Goal: Task Accomplishment & Management: Complete application form

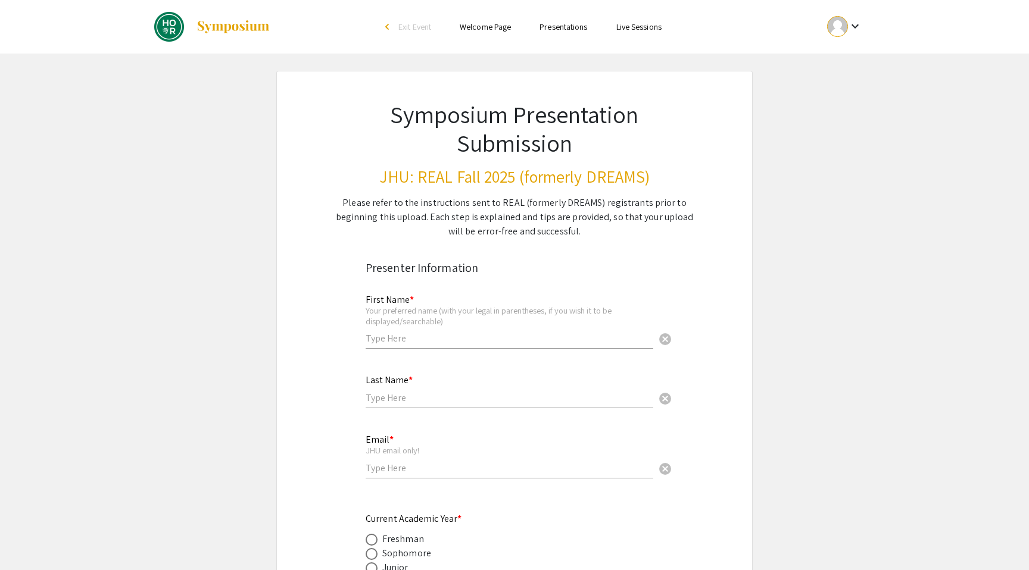
click at [498, 335] on input "text" at bounding box center [510, 338] width 288 height 13
type input "[PERSON_NAME]"
type input "Shu"
type input "[EMAIL_ADDRESS][DOMAIN_NAME]"
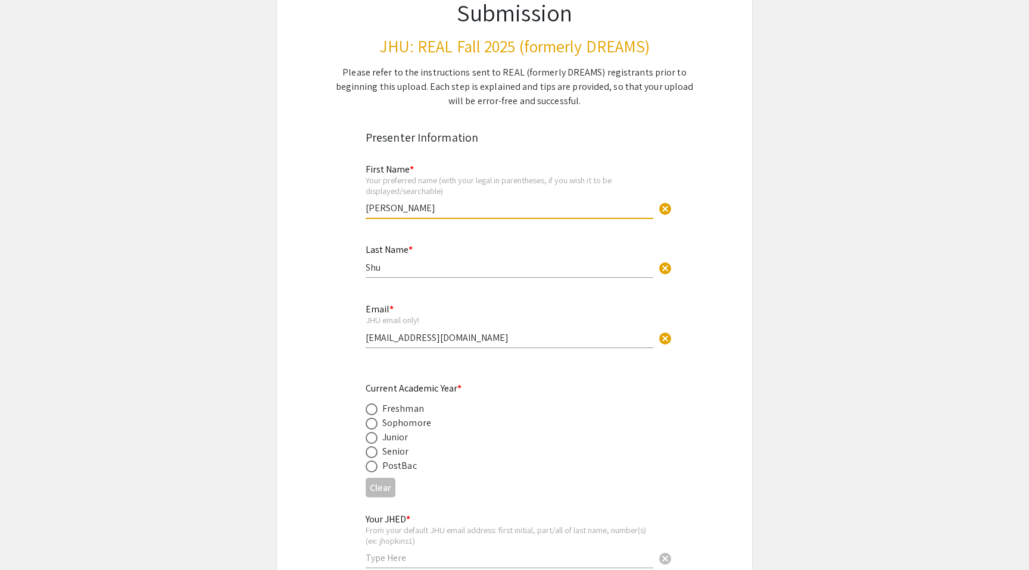
scroll to position [136, 0]
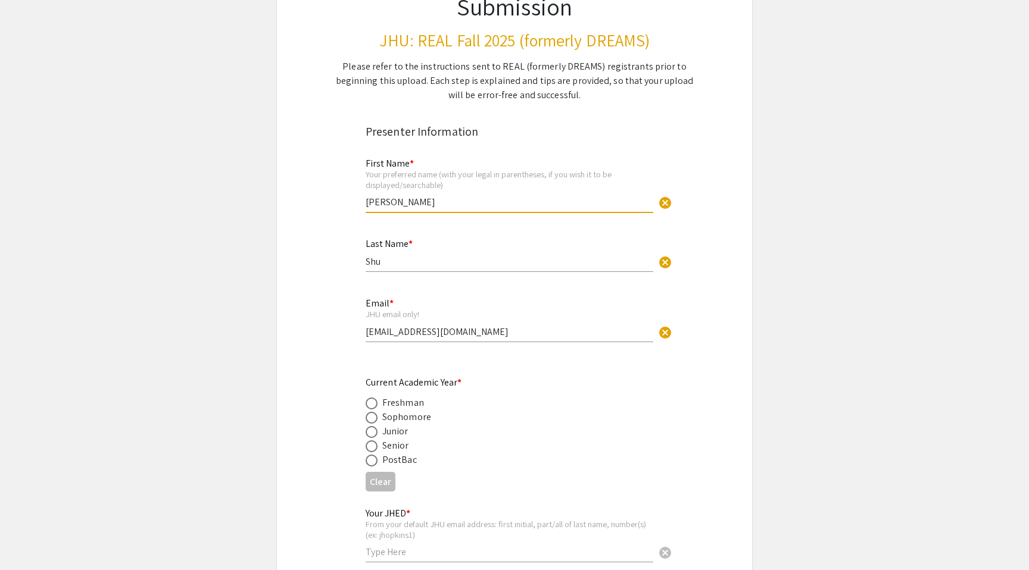
click at [373, 436] on span at bounding box center [372, 432] width 12 height 12
click at [373, 436] on input "radio" at bounding box center [372, 432] width 12 height 12
radio input "true"
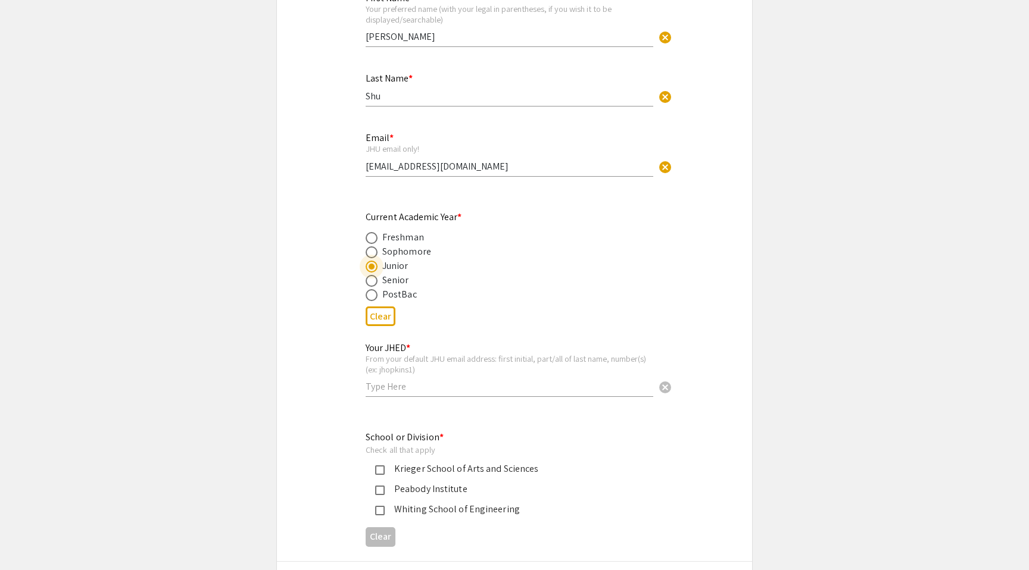
scroll to position [343, 0]
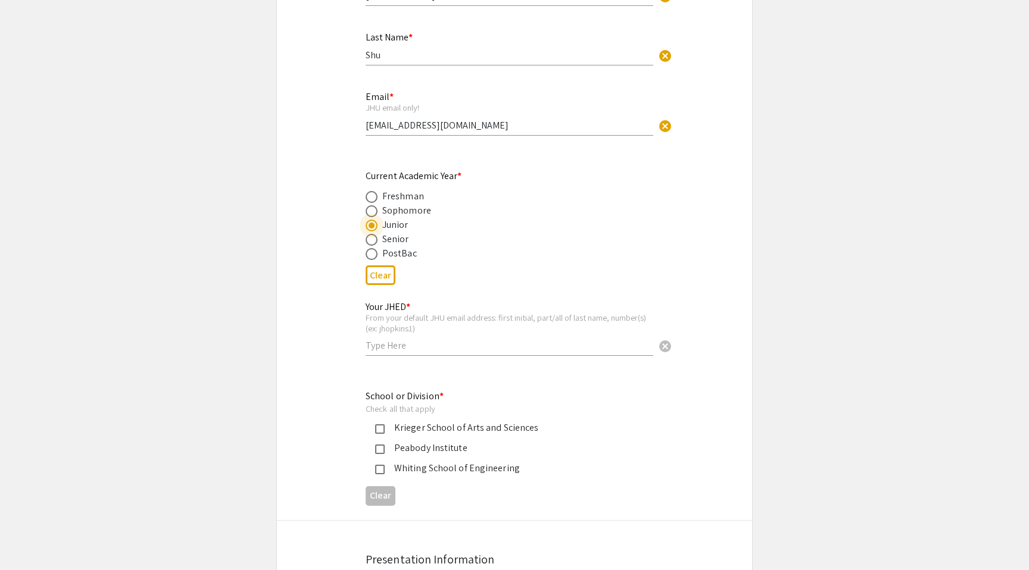
click at [418, 354] on div "Your JHED * From your default JHU email address: first initial, part/all of las…" at bounding box center [510, 323] width 288 height 66
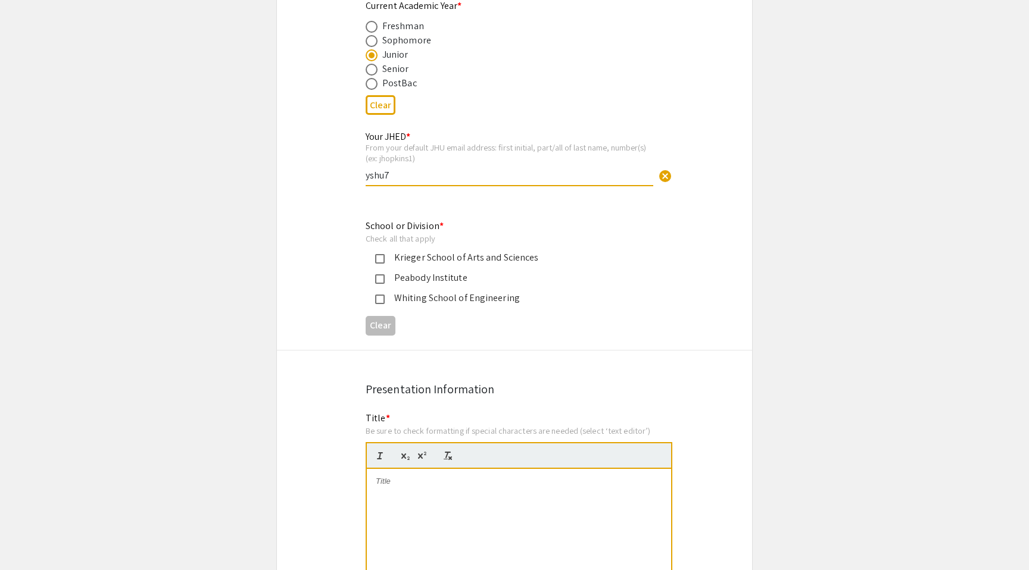
type input "yshu7"
click at [393, 260] on div "Krieger School of Arts and Sciences" at bounding box center [510, 258] width 250 height 14
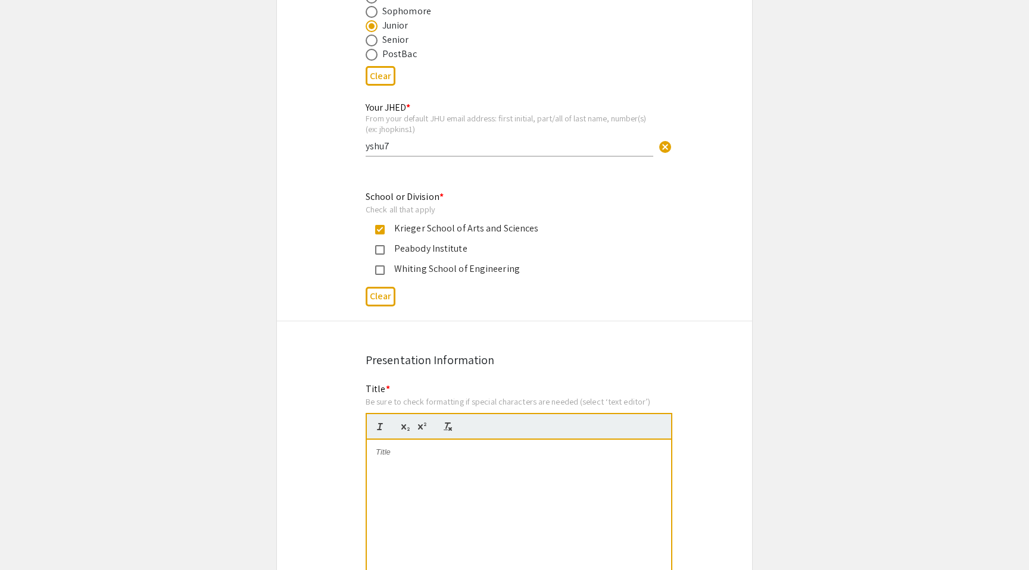
scroll to position [693, 0]
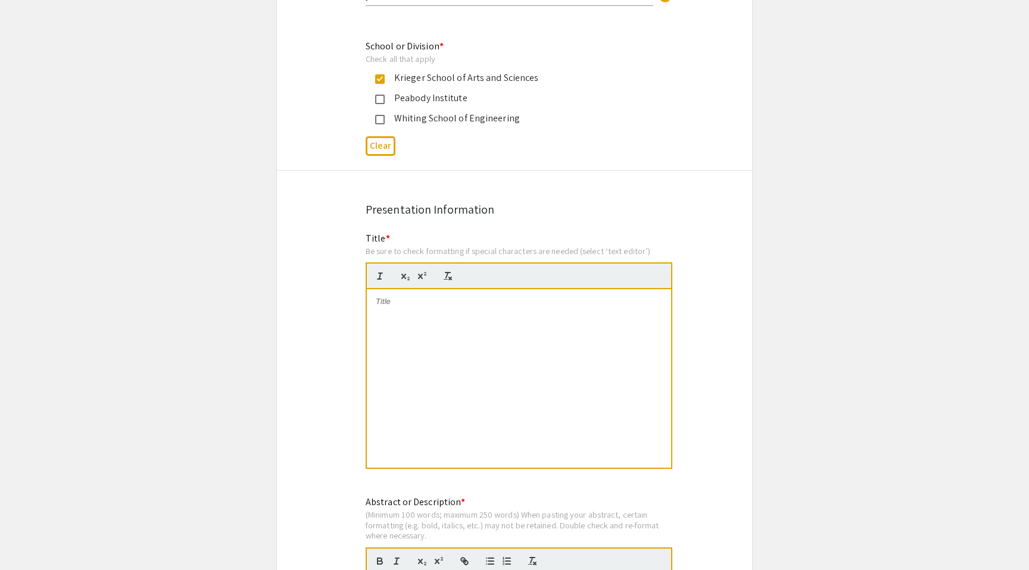
click at [410, 330] on div at bounding box center [519, 378] width 304 height 179
click at [493, 304] on p "Identifying Previous Cohort Studies of Novel Mode of Oxygen Delivery" at bounding box center [519, 301] width 286 height 11
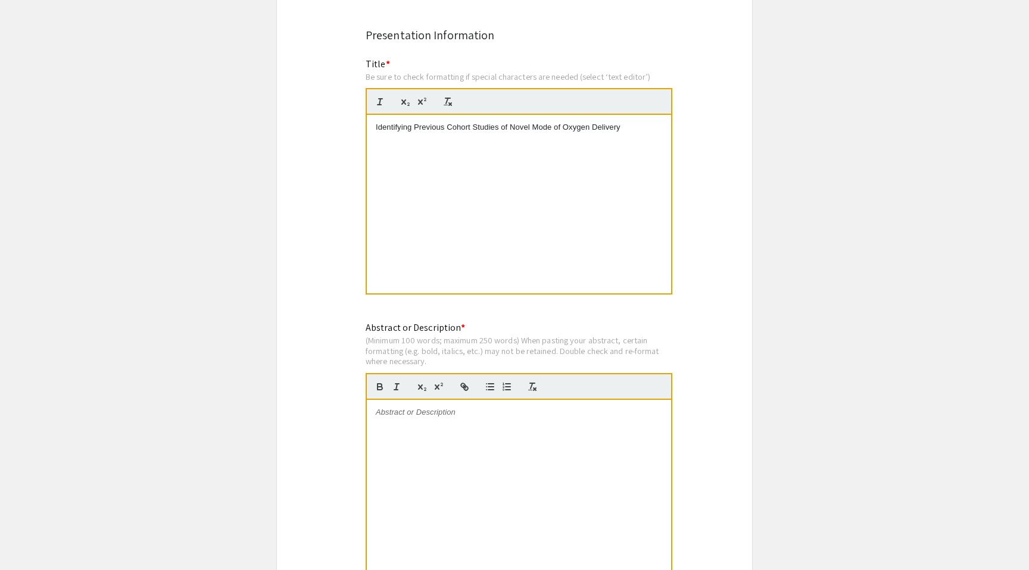
click at [475, 477] on div at bounding box center [519, 489] width 304 height 179
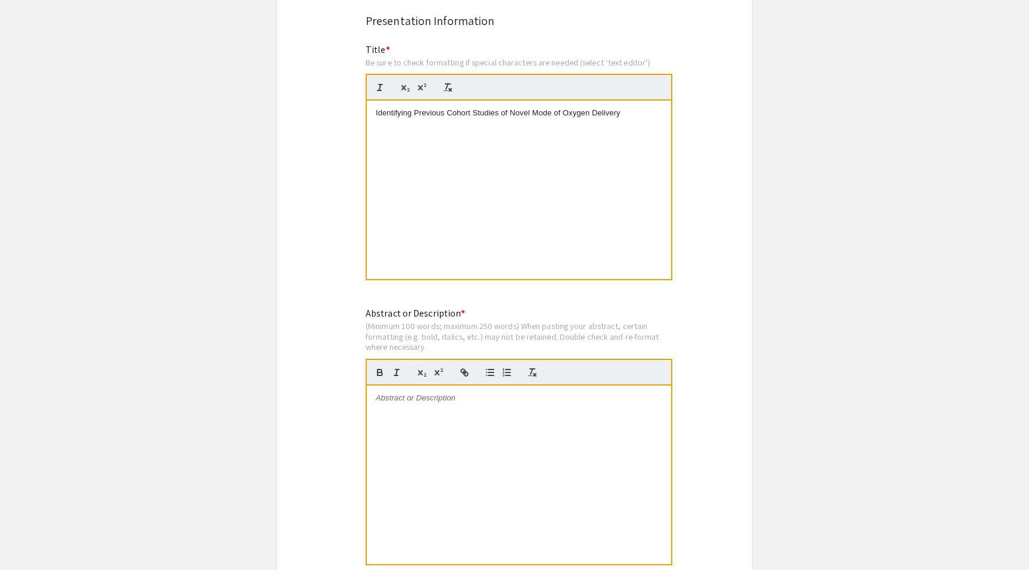
scroll to position [909, 0]
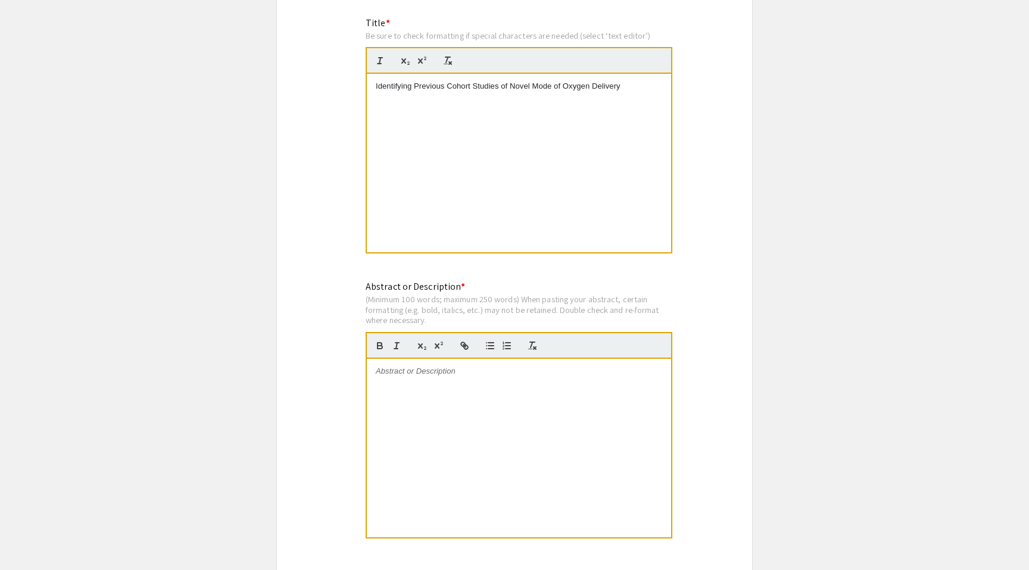
click at [478, 491] on div at bounding box center [519, 448] width 304 height 179
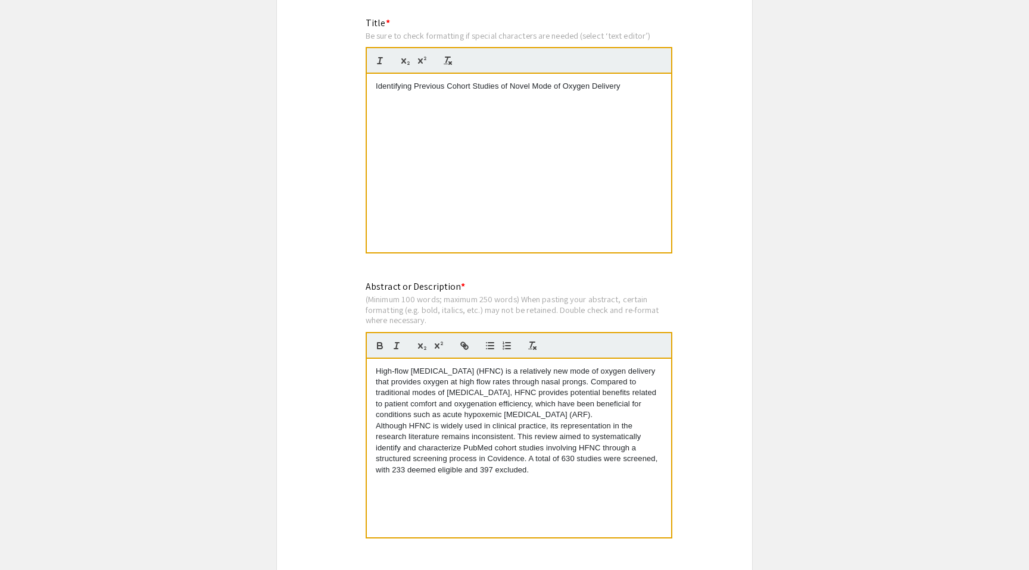
click at [634, 472] on p "Although HFNC is widely used in clinical practice, its representation in the re…" at bounding box center [519, 448] width 286 height 55
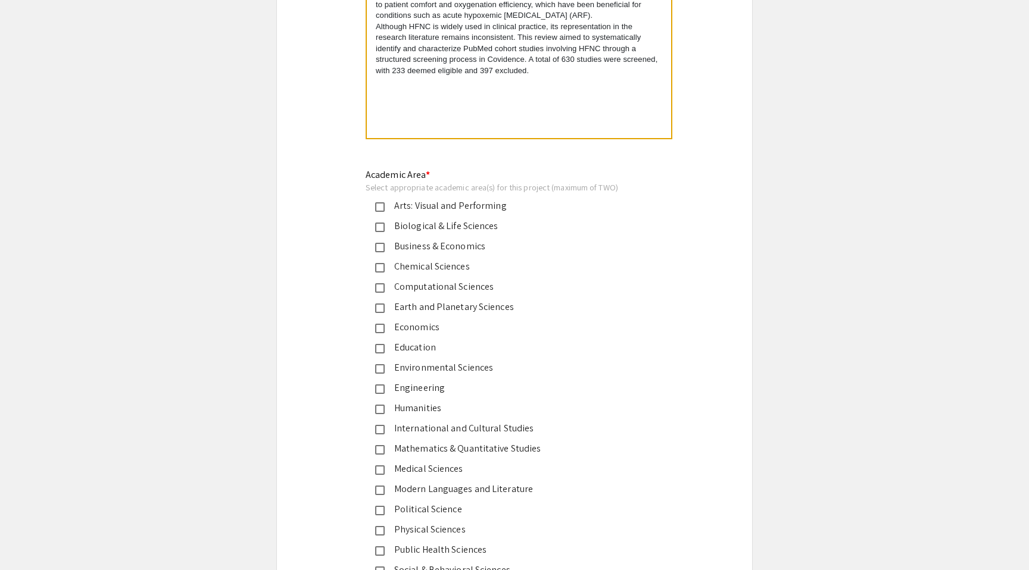
scroll to position [1363, 0]
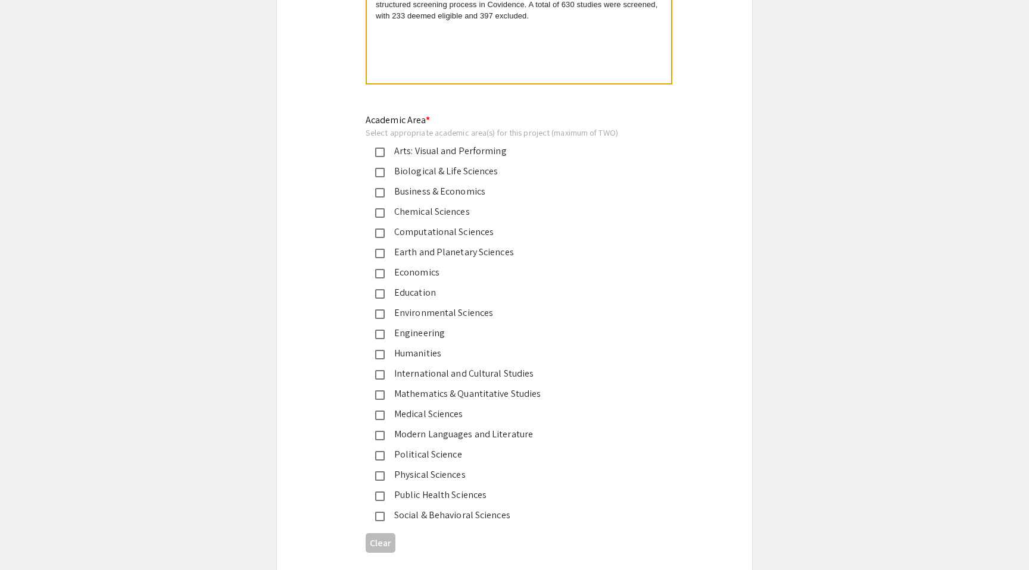
click at [397, 168] on div "Biological & Life Sciences" at bounding box center [510, 171] width 250 height 14
click at [423, 516] on div "Social & Behavioral Sciences" at bounding box center [510, 515] width 250 height 14
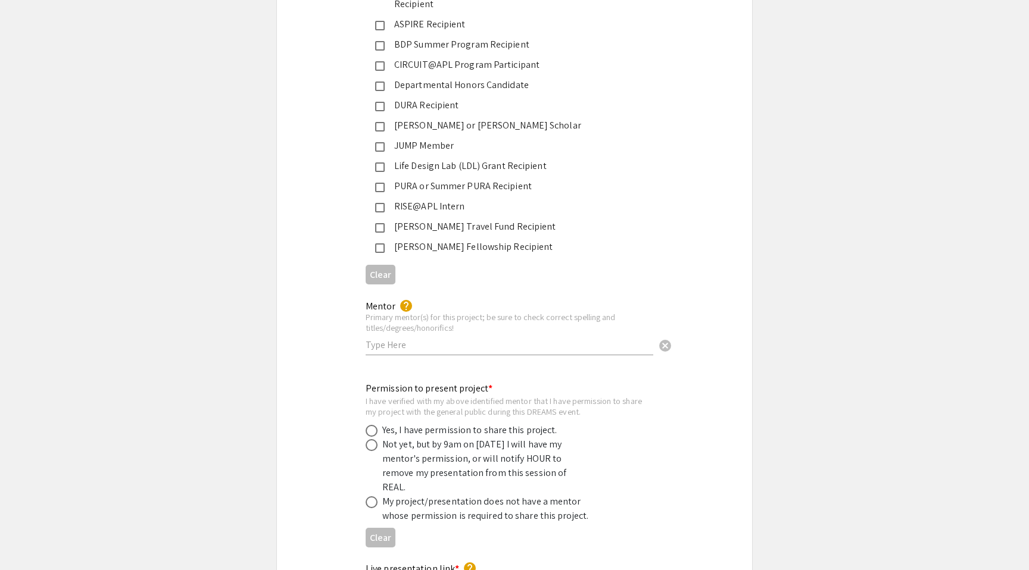
scroll to position [2047, 0]
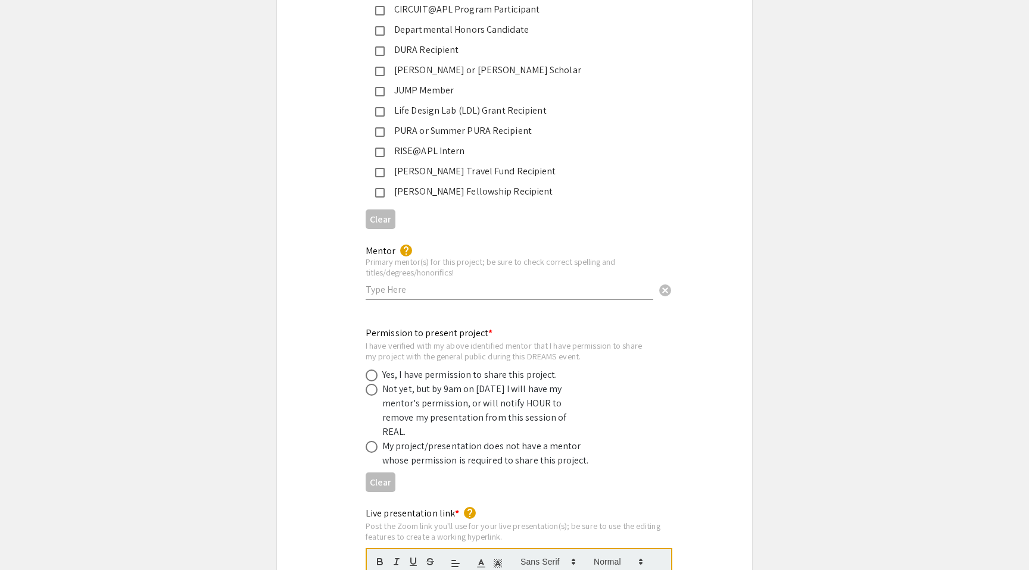
click at [422, 283] on input "text" at bounding box center [510, 289] width 288 height 13
type input "[PERSON_NAME], MD, PhD"
click at [412, 368] on div "Yes, I have permission to share this project." at bounding box center [469, 375] width 175 height 14
click at [377, 370] on label at bounding box center [374, 376] width 17 height 12
click at [377, 370] on input "radio" at bounding box center [372, 376] width 12 height 12
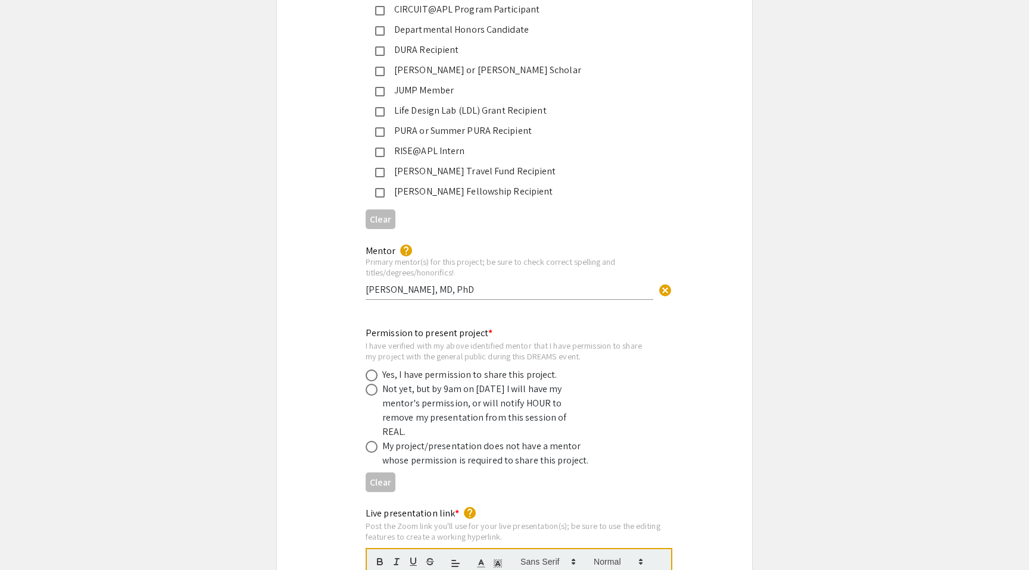
radio input "true"
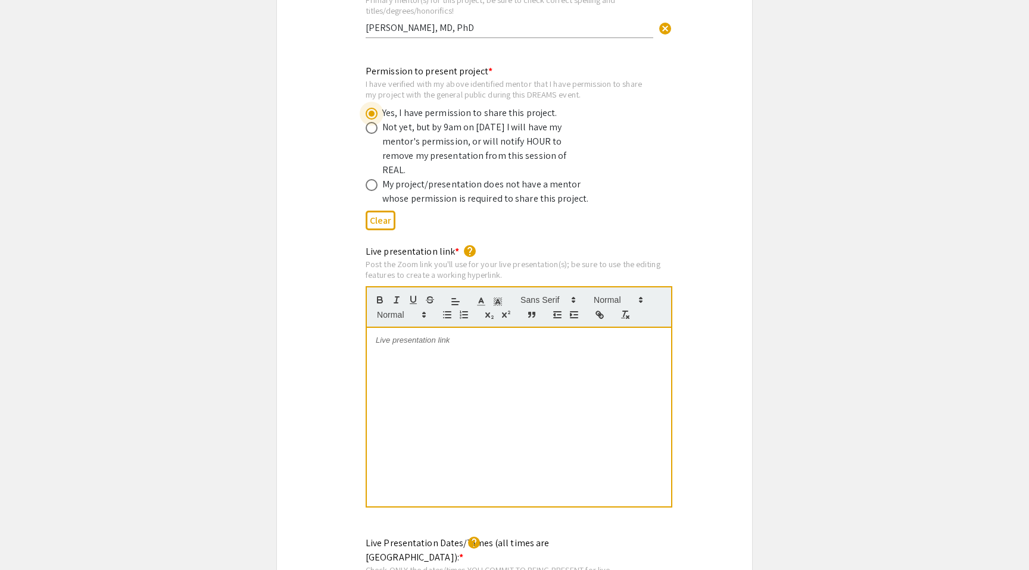
scroll to position [2311, 0]
click at [447, 360] on div at bounding box center [519, 415] width 304 height 179
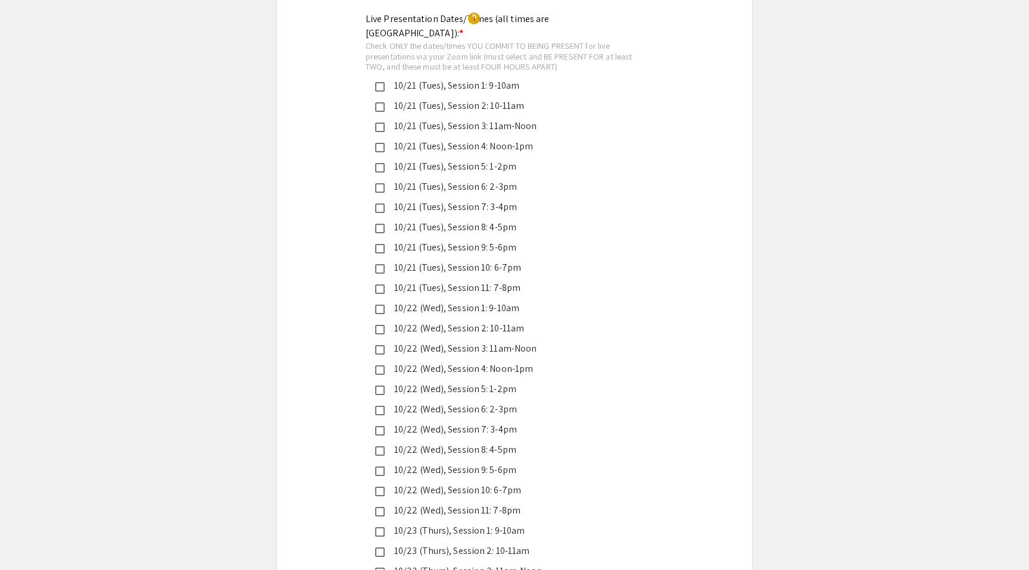
scroll to position [2832, 0]
click at [376, 83] on mat-pseudo-checkbox at bounding box center [380, 88] width 10 height 10
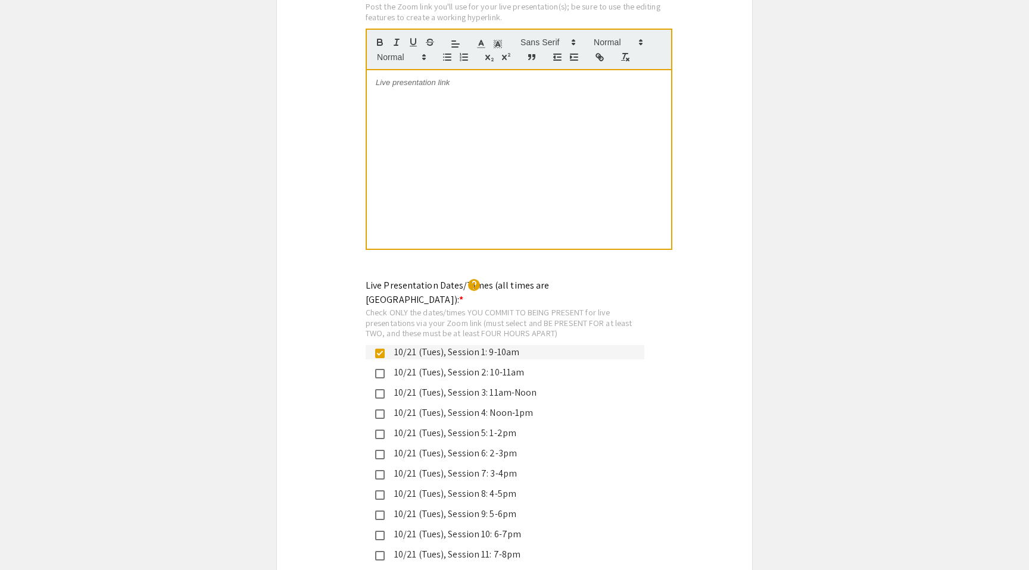
scroll to position [2561, 0]
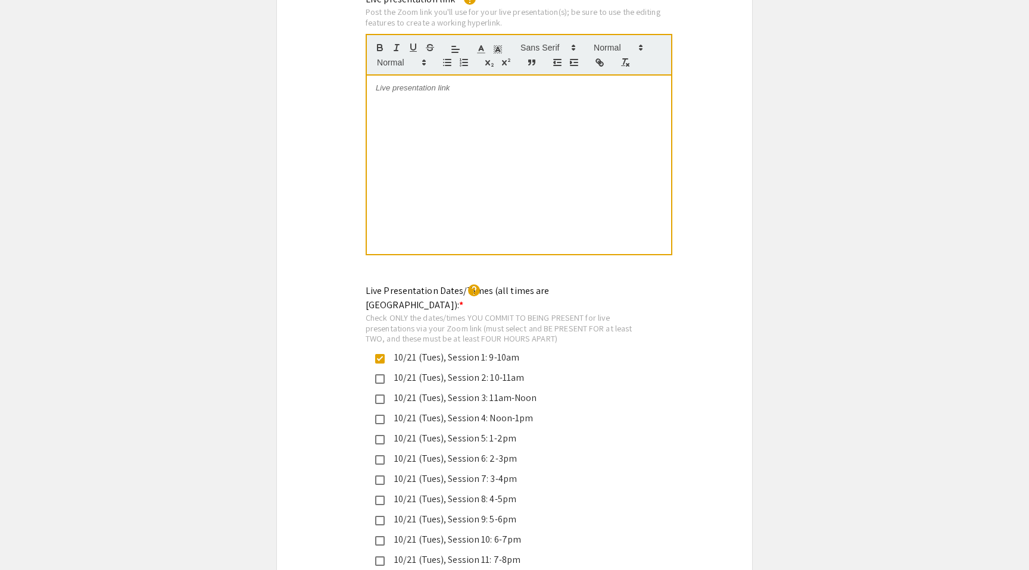
click at [576, 183] on div at bounding box center [519, 165] width 304 height 179
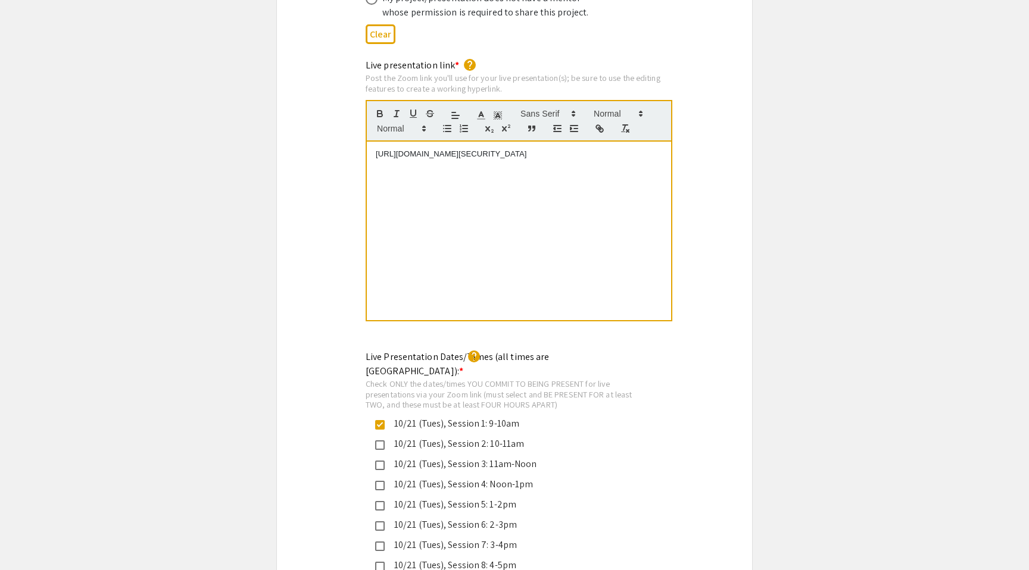
scroll to position [2487, 0]
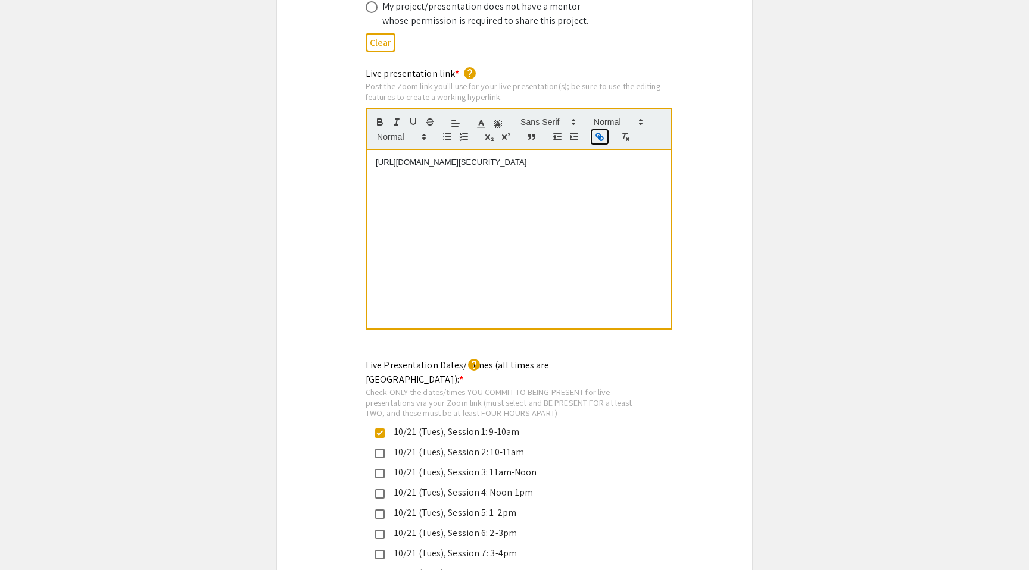
click at [595, 132] on icon "button" at bounding box center [599, 137] width 11 height 11
drag, startPoint x: 551, startPoint y: 153, endPoint x: 352, endPoint y: 123, distance: 201.1
click at [352, 123] on div "Live presentation link * help Post the Zoom link you'll use for your live prese…" at bounding box center [514, 207] width 475 height 280
click at [603, 132] on icon "button" at bounding box center [599, 137] width 11 height 11
paste input "text"
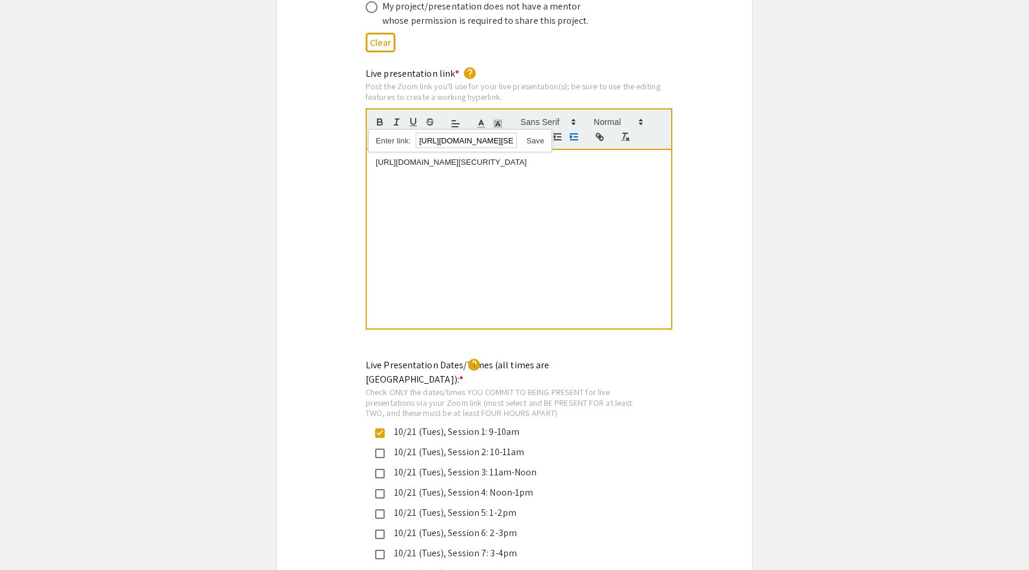
scroll to position [0, 226]
type input "[URL][DOMAIN_NAME][SECURITY_DATA]"
click at [534, 136] on link at bounding box center [530, 140] width 27 height 9
click at [560, 175] on div "[URL][DOMAIN_NAME][SECURITY_DATA]" at bounding box center [519, 239] width 304 height 179
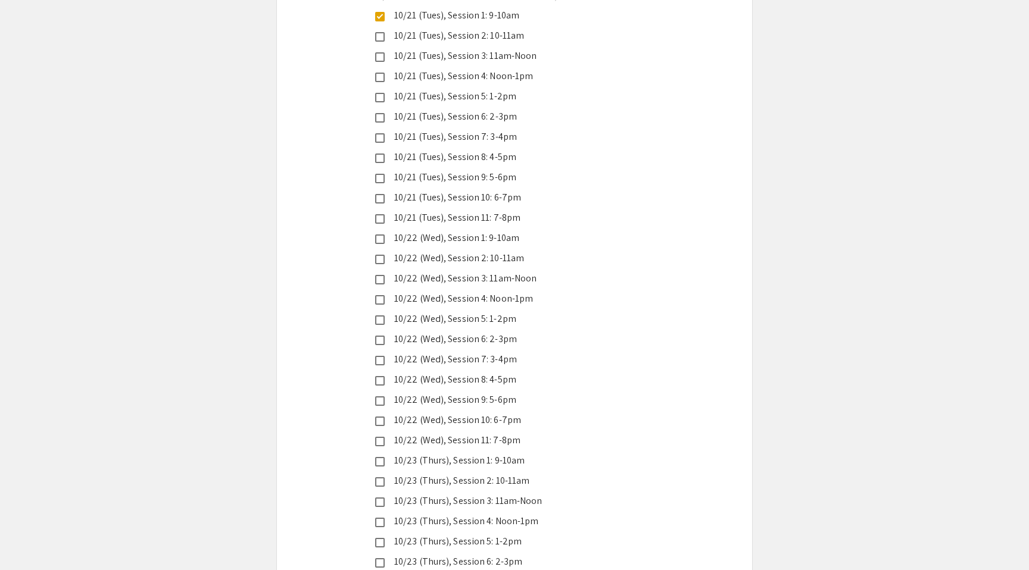
scroll to position [2913, 0]
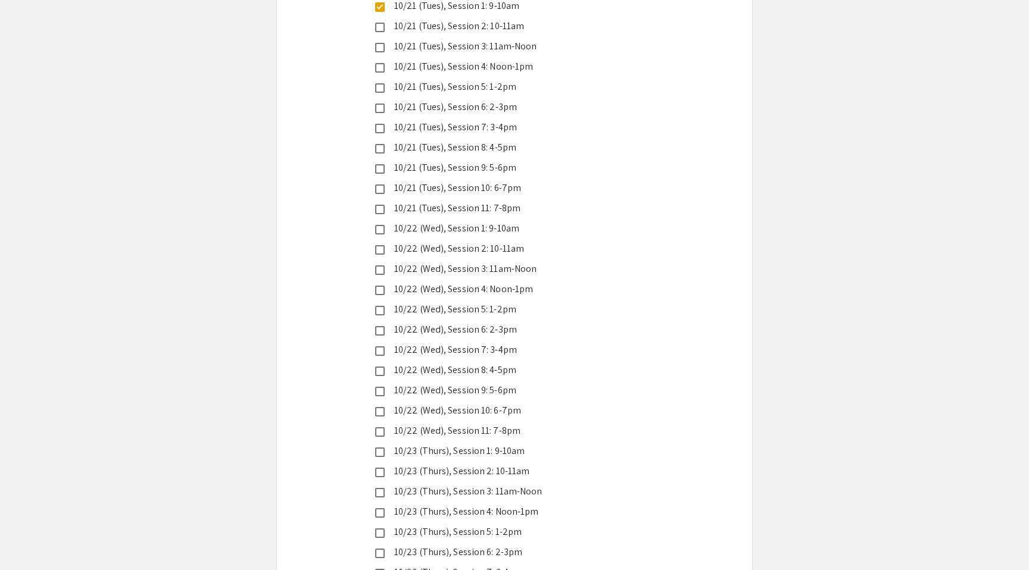
click at [382, 225] on mat-pseudo-checkbox at bounding box center [380, 230] width 10 height 10
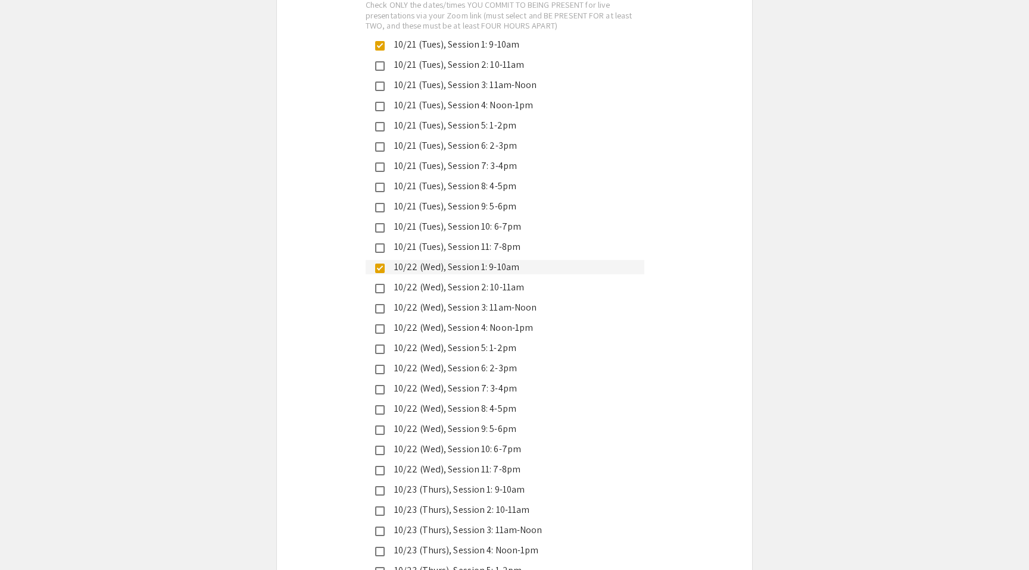
scroll to position [2859, 0]
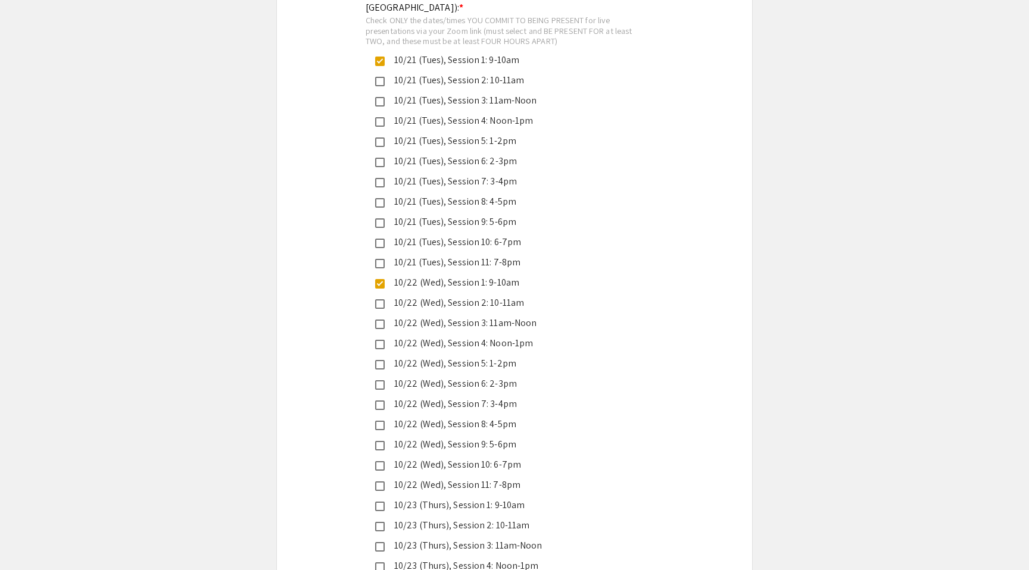
click at [379, 279] on mat-pseudo-checkbox at bounding box center [380, 284] width 10 height 10
click at [379, 401] on mat-pseudo-checkbox at bounding box center [380, 406] width 10 height 10
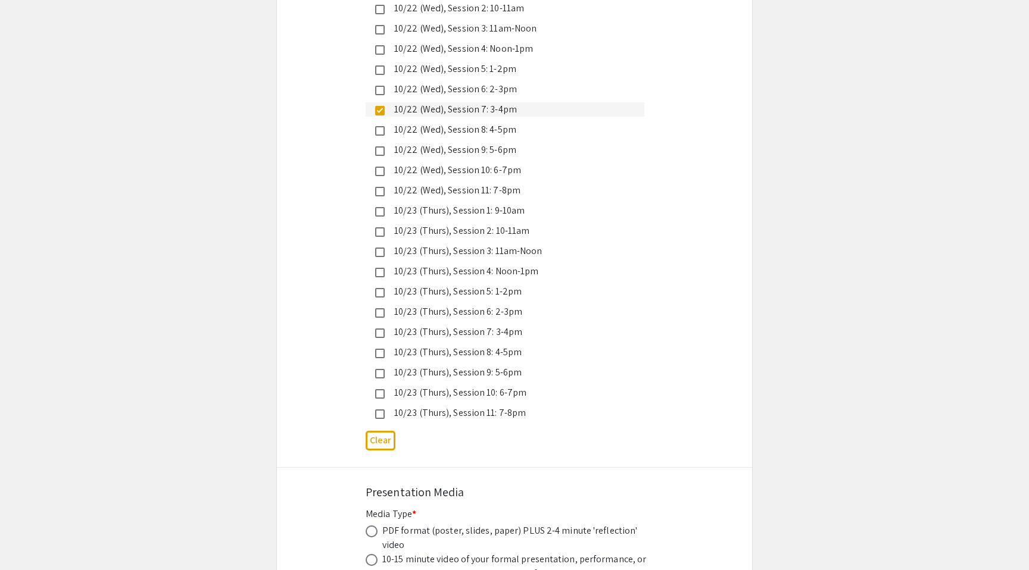
scroll to position [3283, 0]
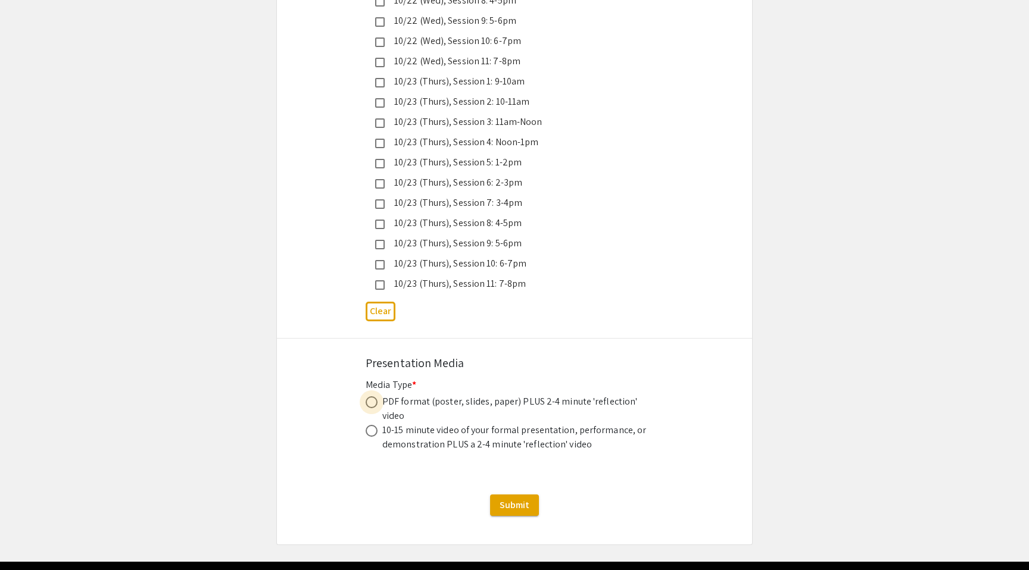
click at [376, 397] on span at bounding box center [372, 403] width 12 height 12
click at [376, 397] on input "radio" at bounding box center [372, 403] width 12 height 12
radio input "true"
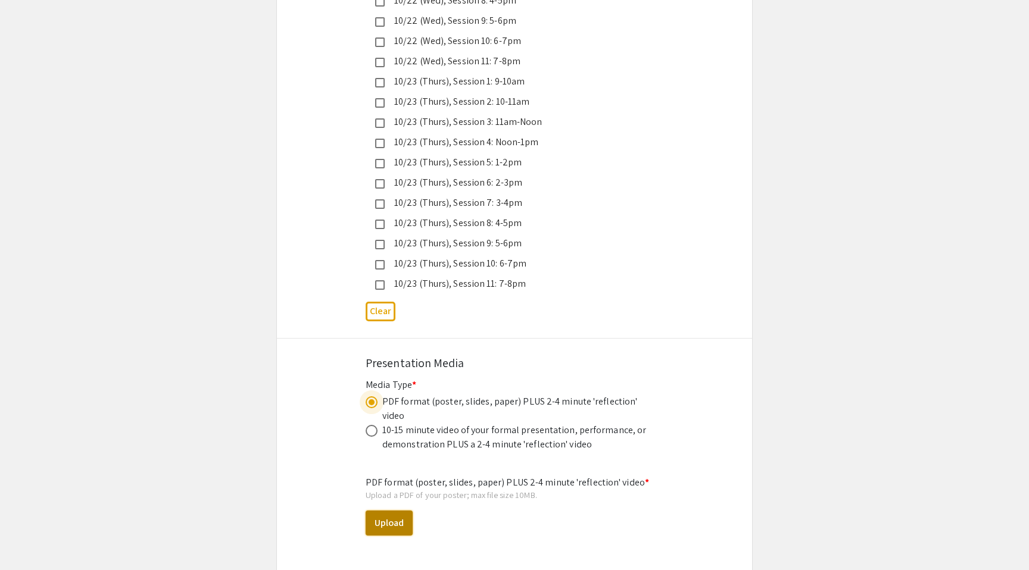
click at [392, 511] on button "Upload" at bounding box center [389, 523] width 47 height 25
click at [390, 511] on button "Upload" at bounding box center [389, 523] width 47 height 25
select select "custom"
type input "0"
select select "custom"
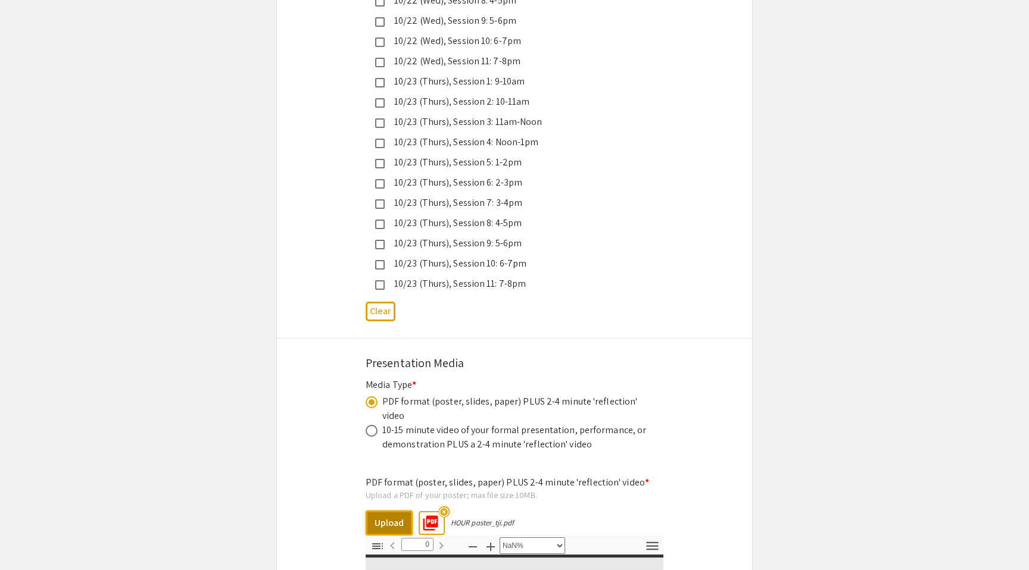
type input "1"
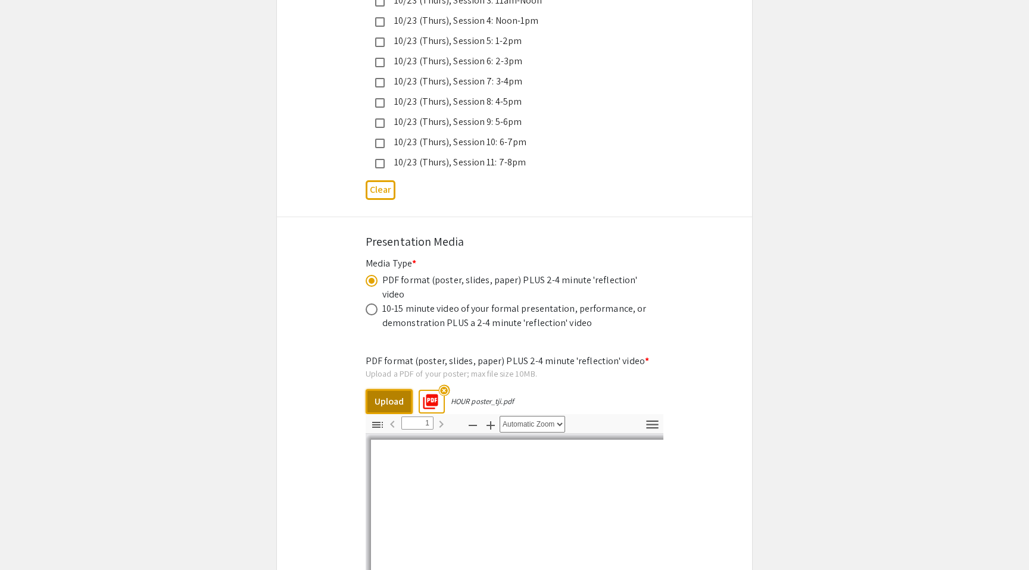
scroll to position [3433, 0]
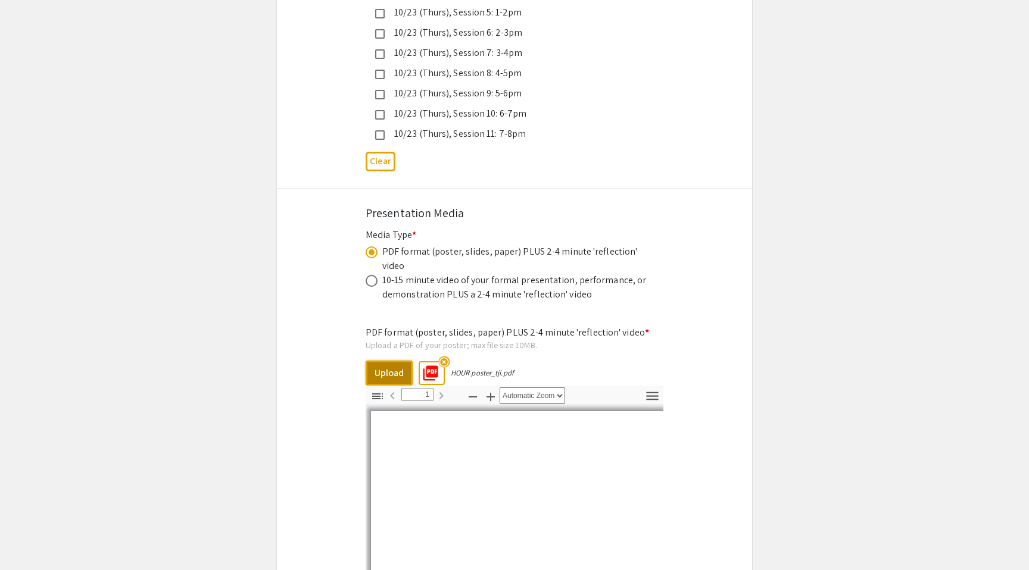
select select "auto"
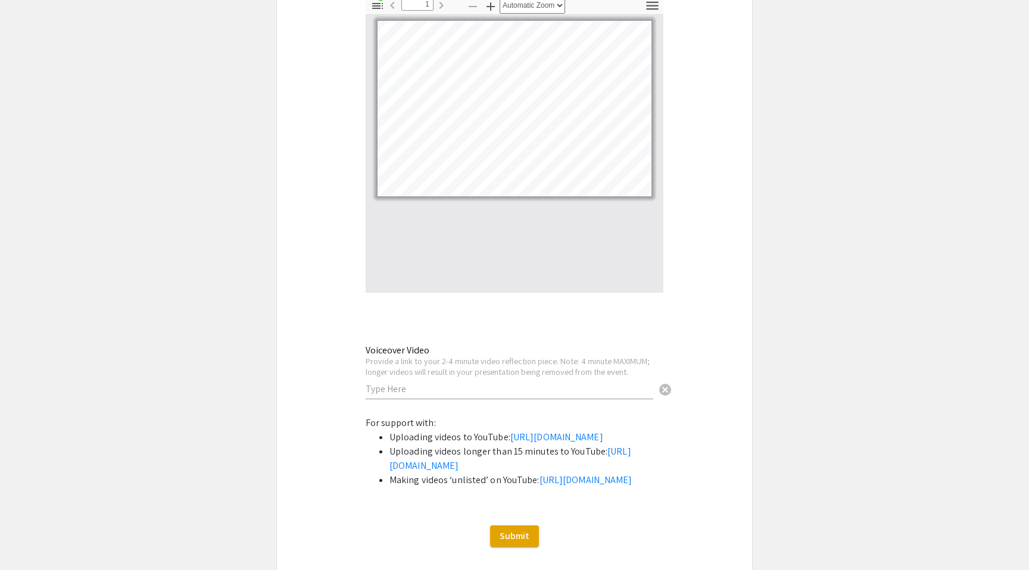
scroll to position [3828, 0]
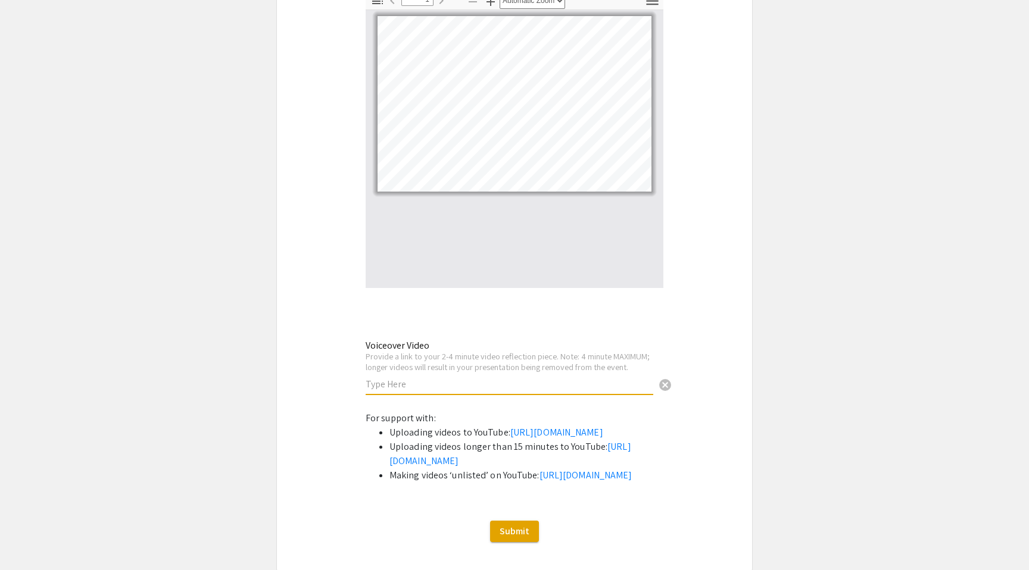
click at [553, 378] on input "text" at bounding box center [510, 384] width 288 height 13
paste input "[URL][DOMAIN_NAME]"
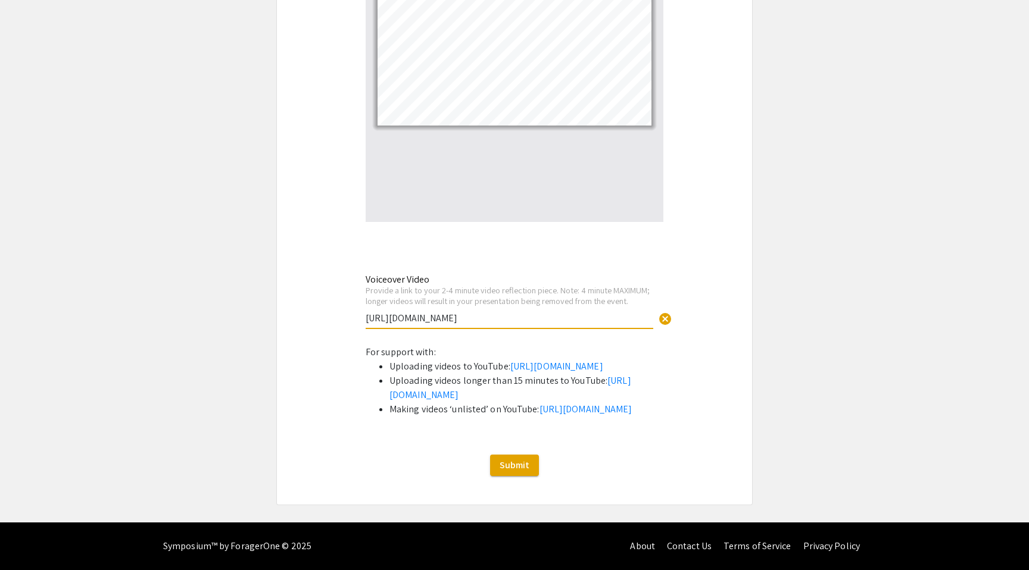
scroll to position [3926, 0]
type input "[URL][DOMAIN_NAME]"
click at [522, 461] on span "Submit" at bounding box center [515, 465] width 30 height 13
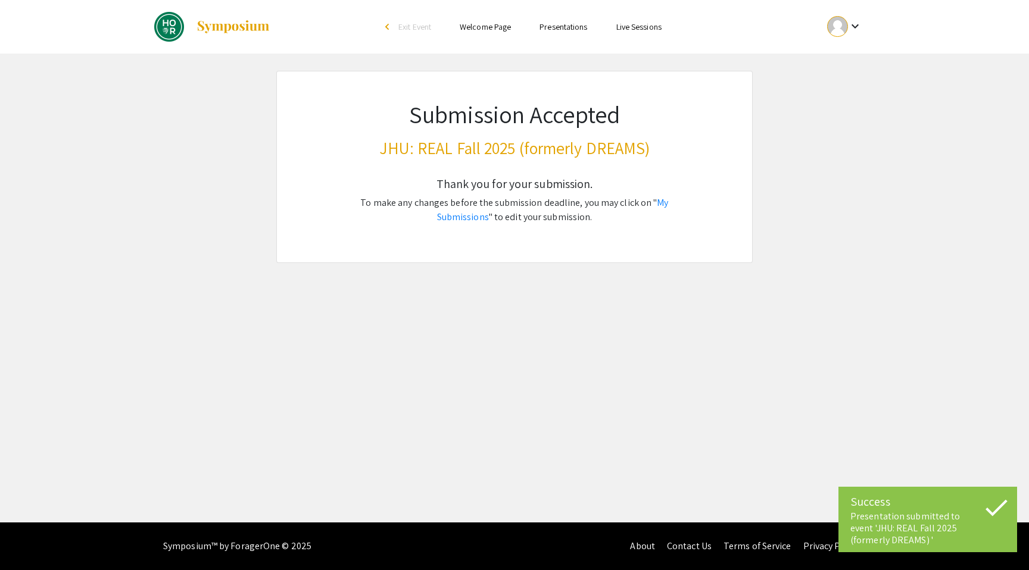
scroll to position [0, 0]
